Goal: Information Seeking & Learning: Learn about a topic

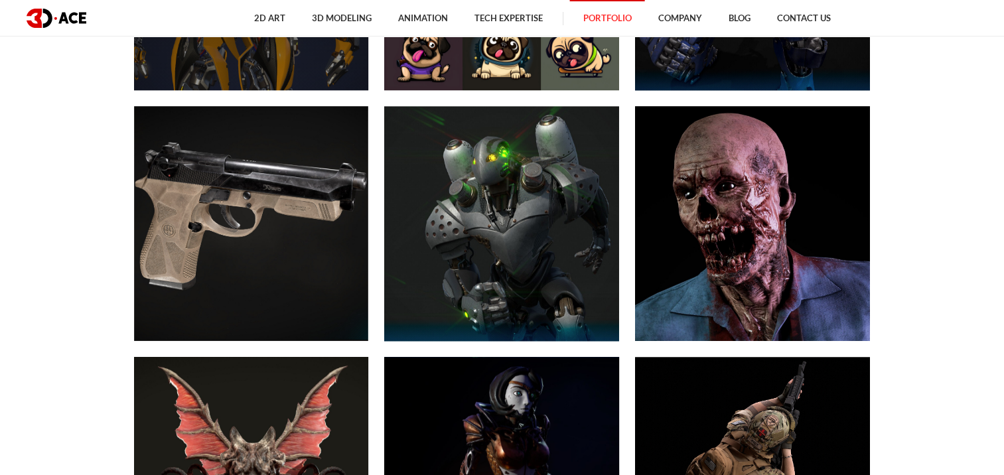
scroll to position [797, 0]
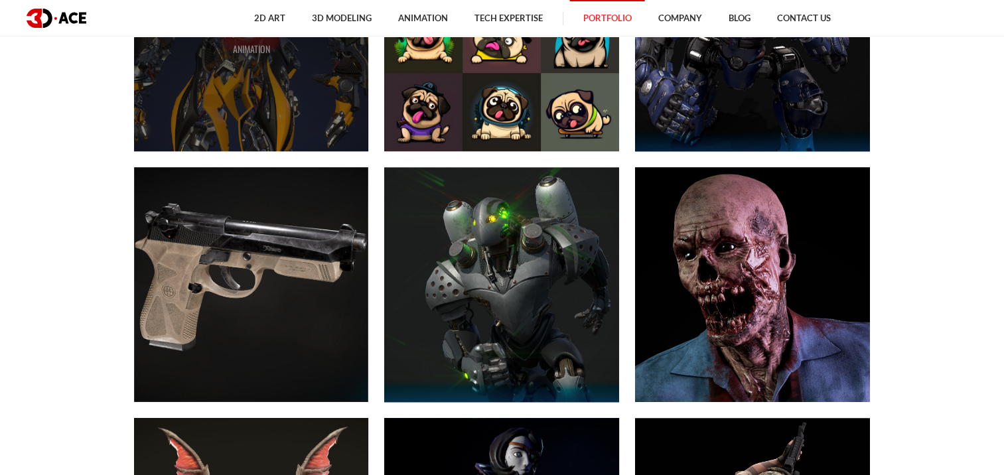
click at [226, 109] on div "Bumblebee ANIMATION" at bounding box center [251, 33] width 235 height 235
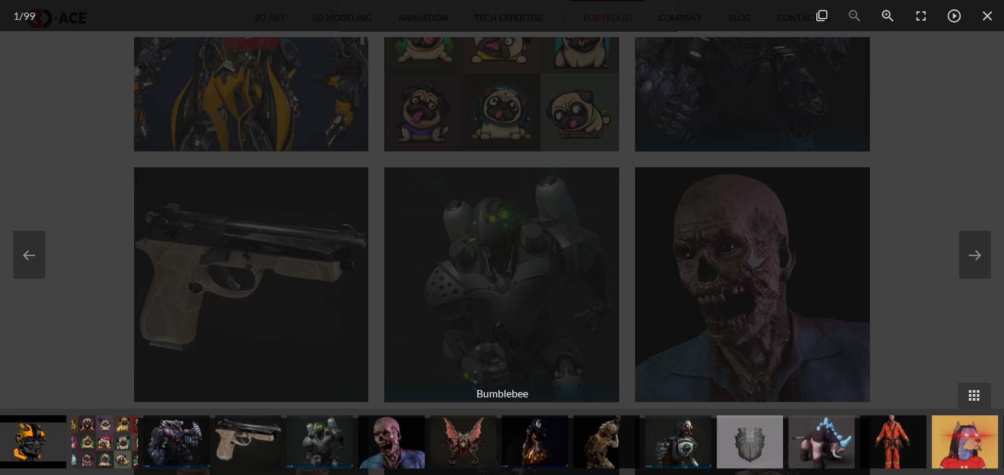
click at [936, 153] on div at bounding box center [502, 237] width 1004 height 475
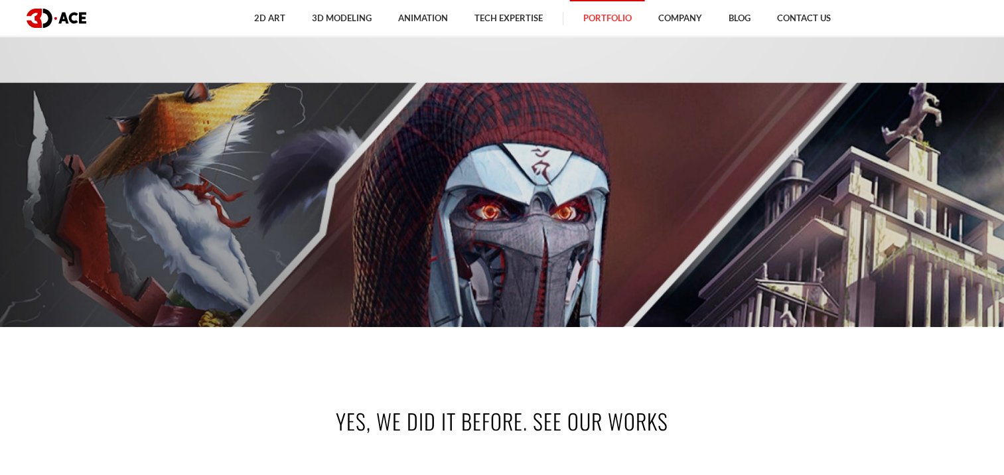
scroll to position [133, 0]
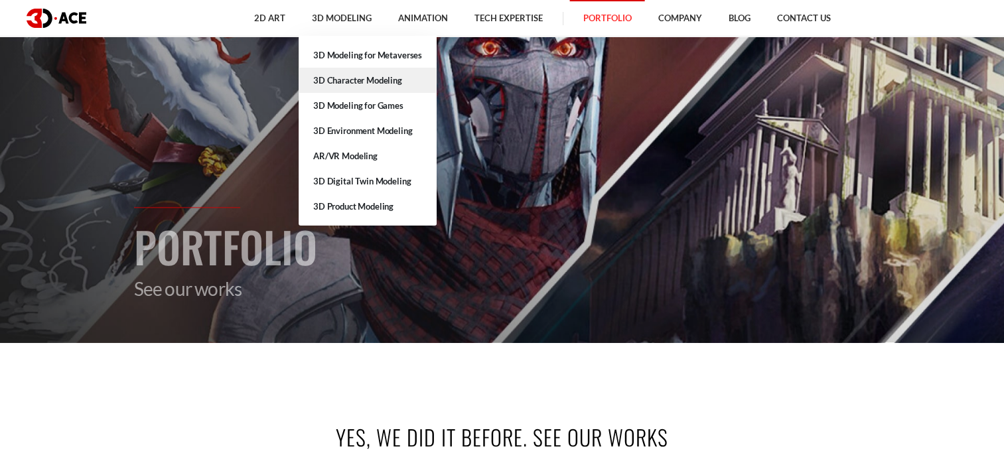
click at [361, 84] on link "3D Character Modeling" at bounding box center [368, 80] width 138 height 25
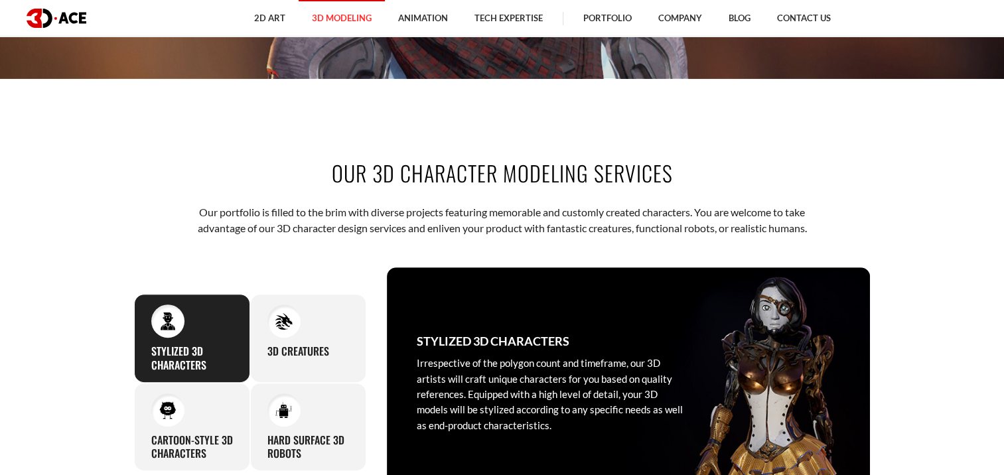
scroll to position [398, 0]
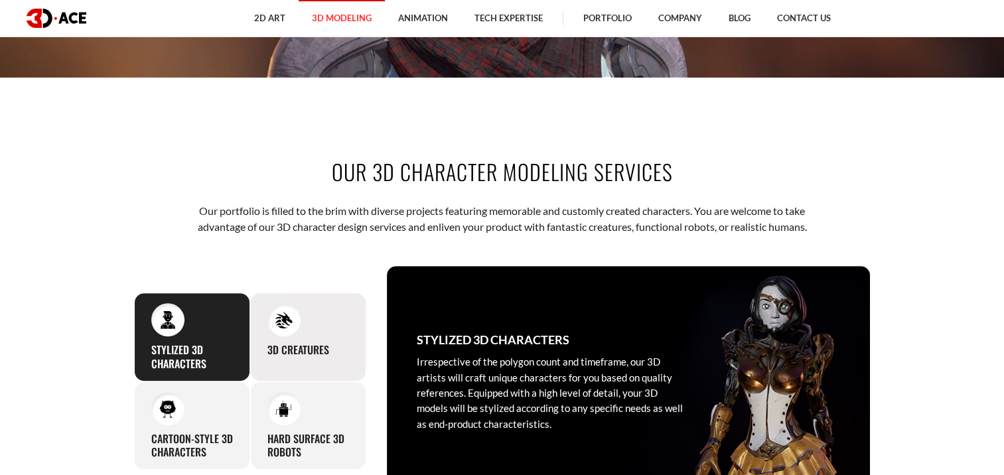
click at [285, 320] on img at bounding box center [284, 320] width 18 height 18
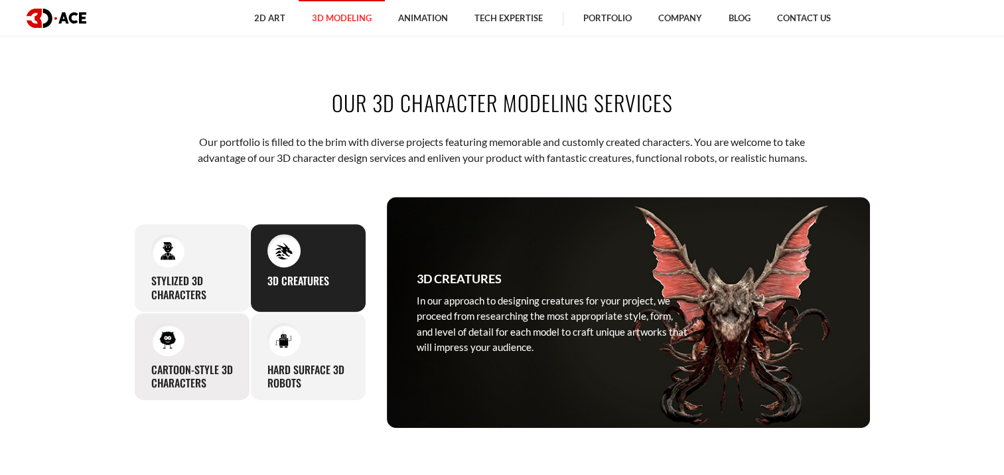
scroll to position [531, 0]
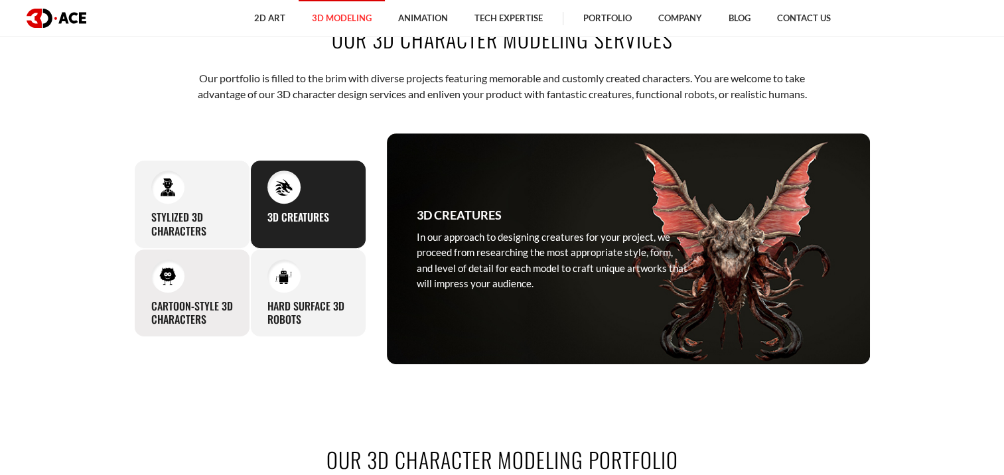
click at [178, 268] on div at bounding box center [167, 276] width 33 height 33
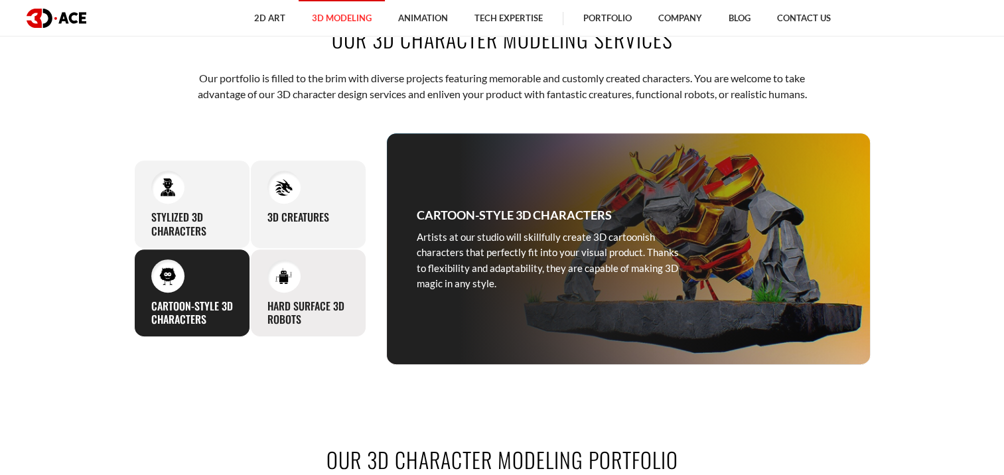
click at [268, 281] on div at bounding box center [284, 276] width 33 height 33
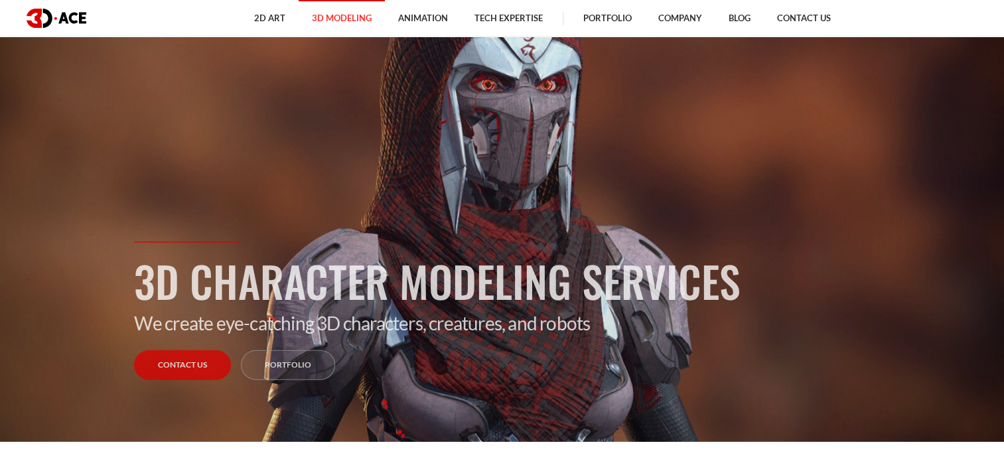
scroll to position [0, 0]
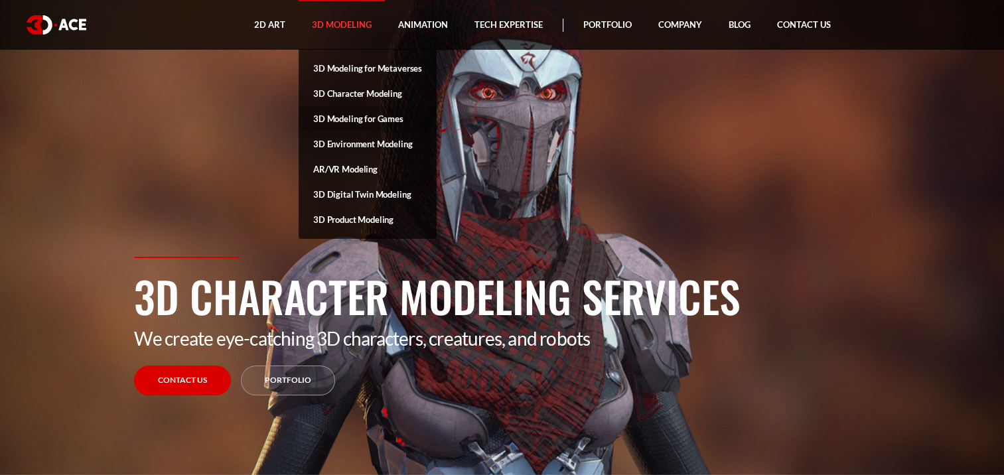
click at [351, 114] on link "3D Modeling for Games" at bounding box center [368, 118] width 138 height 25
